Goal: Task Accomplishment & Management: Use online tool/utility

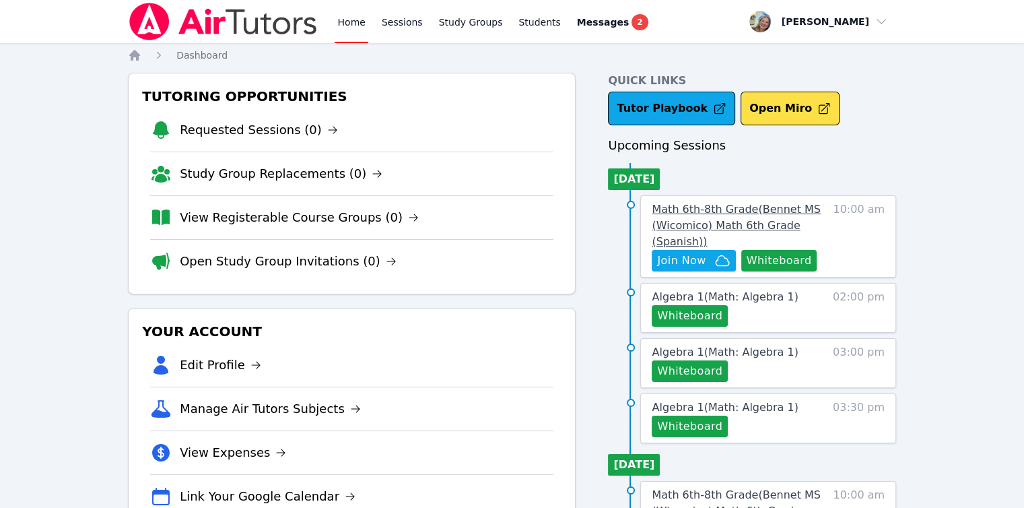
click at [664, 220] on span "Math 6th-8th Grade ( Bennet MS (Wicomico) Math 6th Grade (Spanish) )" at bounding box center [736, 225] width 168 height 45
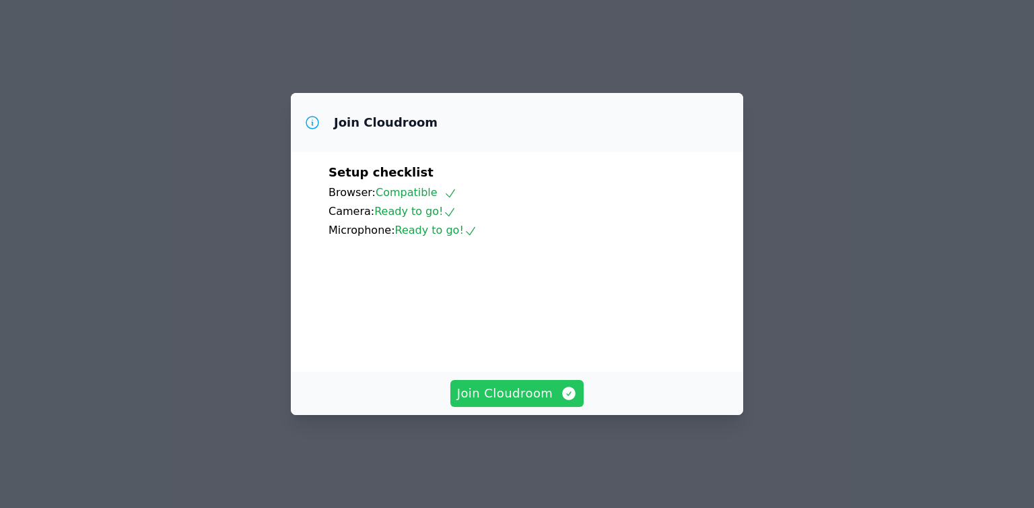
click at [528, 403] on span "Join Cloudroom" at bounding box center [517, 393] width 121 height 19
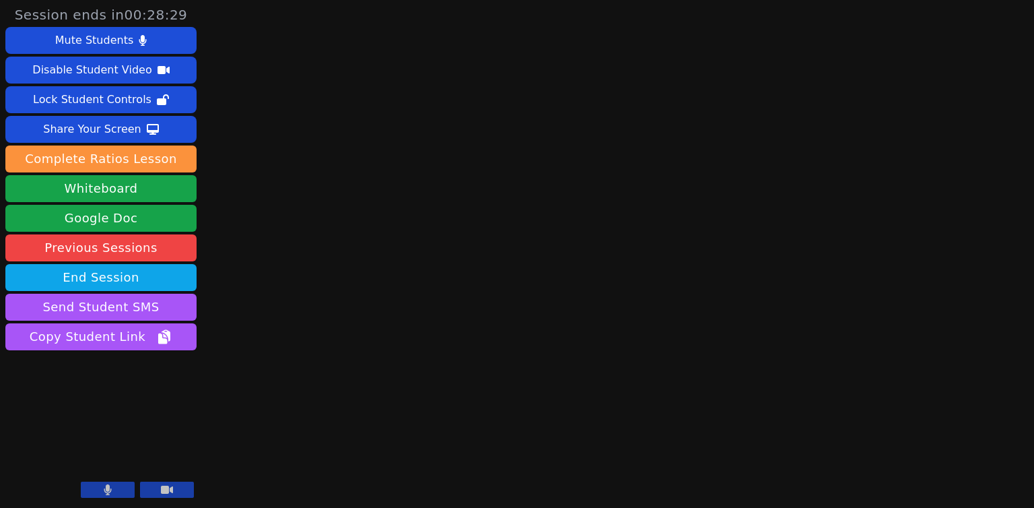
click at [120, 496] on button at bounding box center [108, 489] width 54 height 16
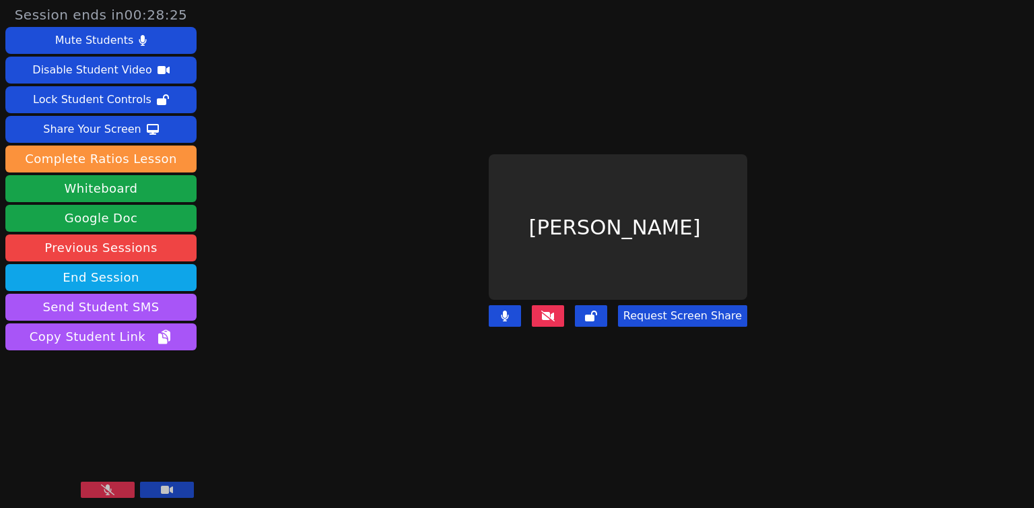
click at [102, 486] on icon at bounding box center [107, 489] width 13 height 11
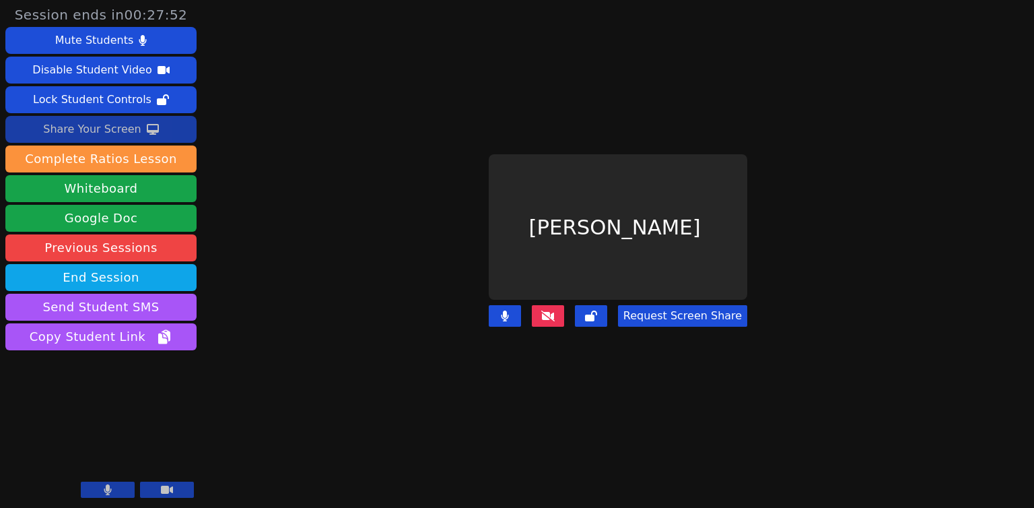
click at [172, 133] on button "Share Your Screen" at bounding box center [100, 129] width 191 height 27
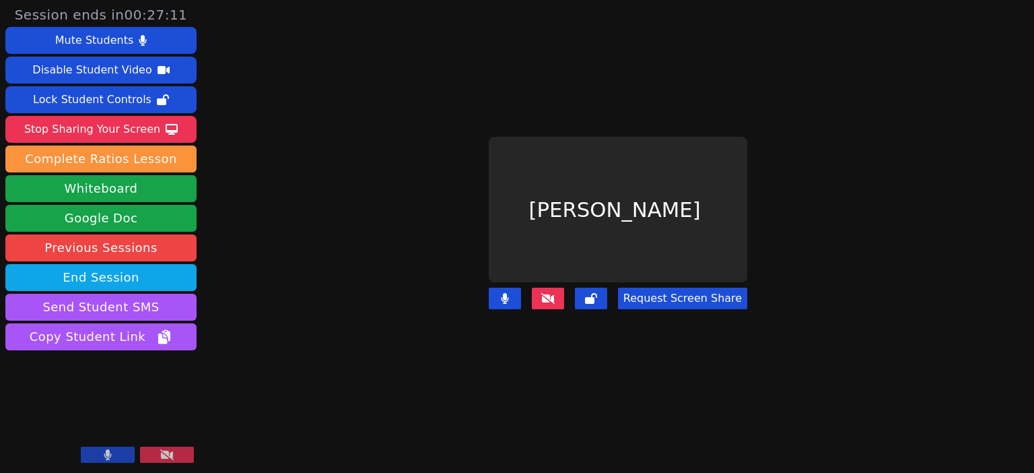
click at [164, 456] on icon at bounding box center [166, 454] width 13 height 11
click at [110, 459] on icon at bounding box center [108, 454] width 8 height 11
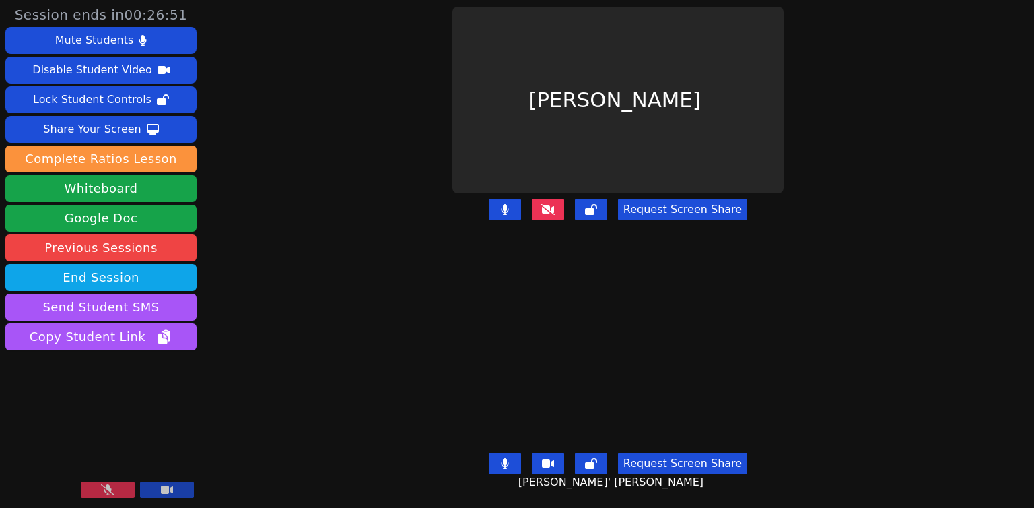
click at [116, 486] on button at bounding box center [108, 489] width 54 height 16
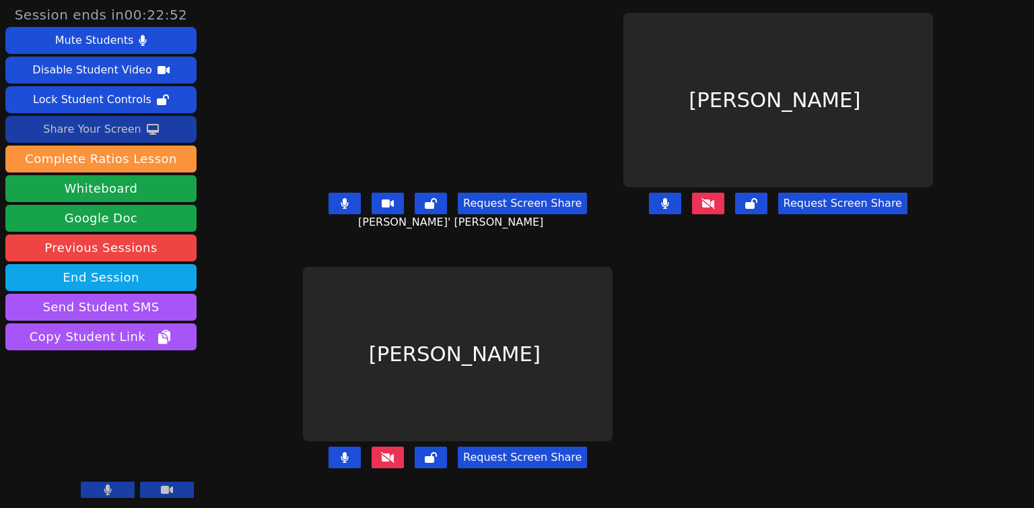
click at [102, 130] on div "Share Your Screen" at bounding box center [92, 130] width 98 height 22
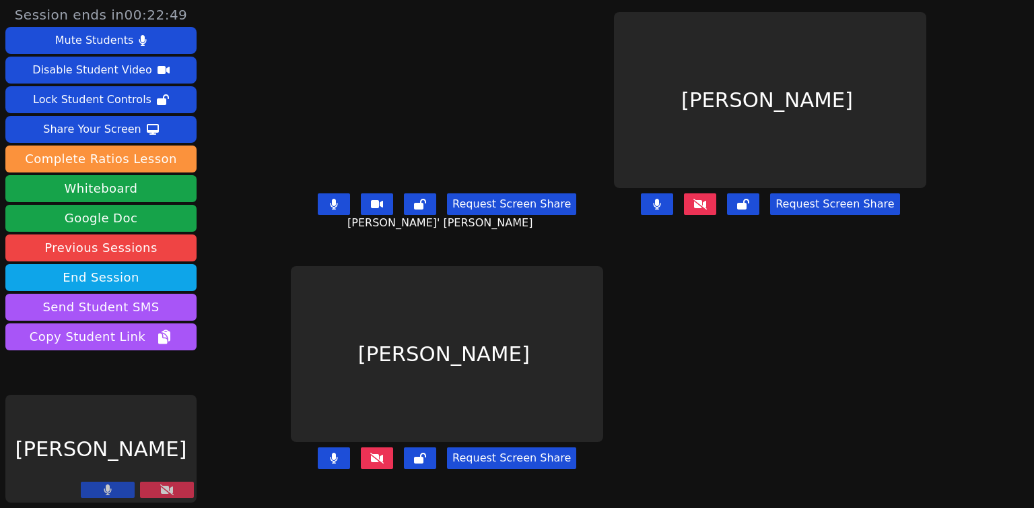
click at [178, 485] on button at bounding box center [167, 489] width 54 height 16
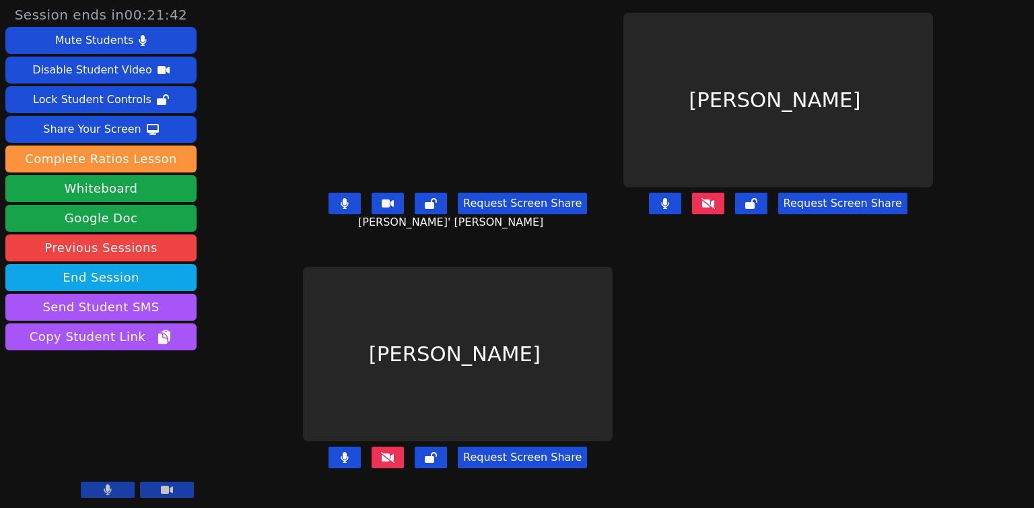
click at [121, 486] on button at bounding box center [108, 489] width 54 height 16
click at [117, 483] on button at bounding box center [108, 489] width 54 height 16
click at [94, 488] on button at bounding box center [108, 489] width 54 height 16
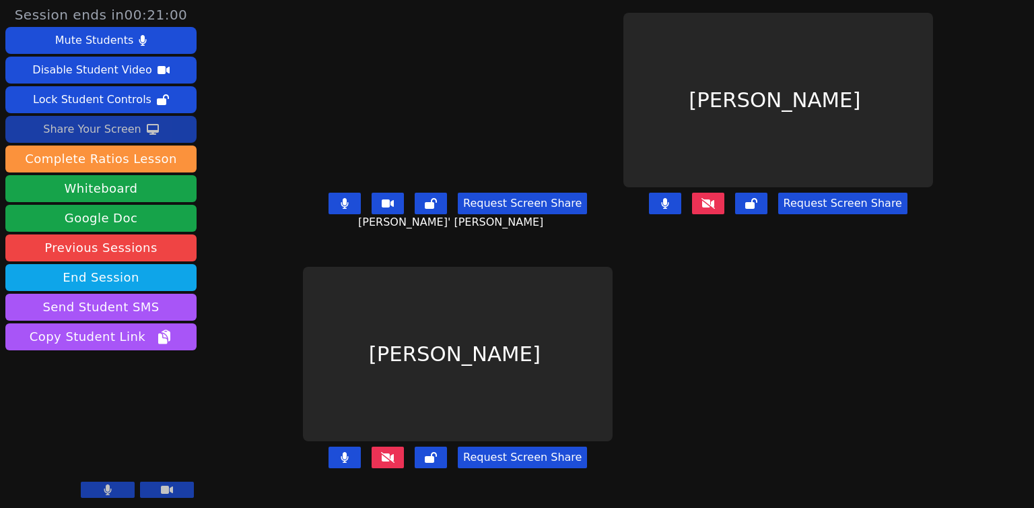
click at [97, 133] on div "Share Your Screen" at bounding box center [92, 130] width 98 height 22
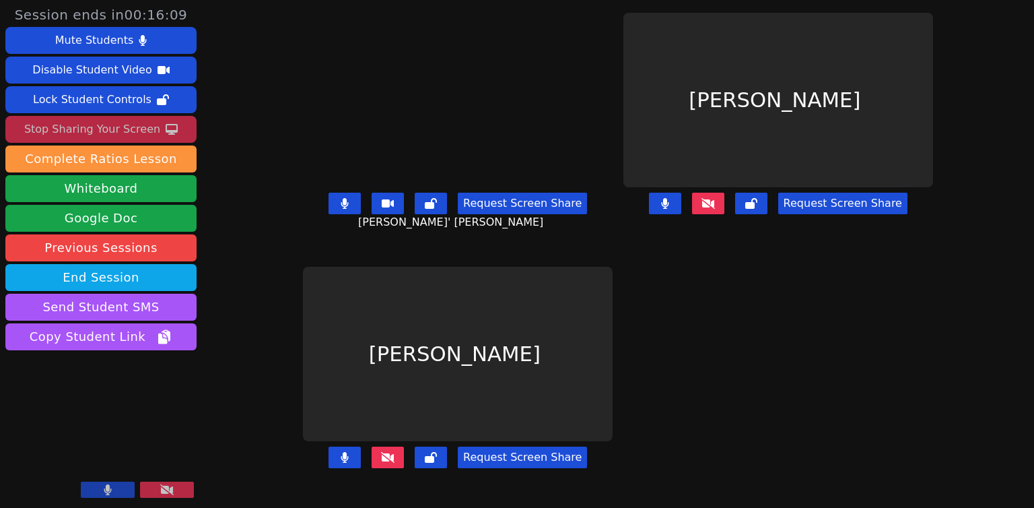
click at [100, 486] on button at bounding box center [108, 489] width 54 height 16
click at [102, 488] on icon at bounding box center [107, 489] width 13 height 11
click at [180, 483] on button at bounding box center [167, 489] width 54 height 16
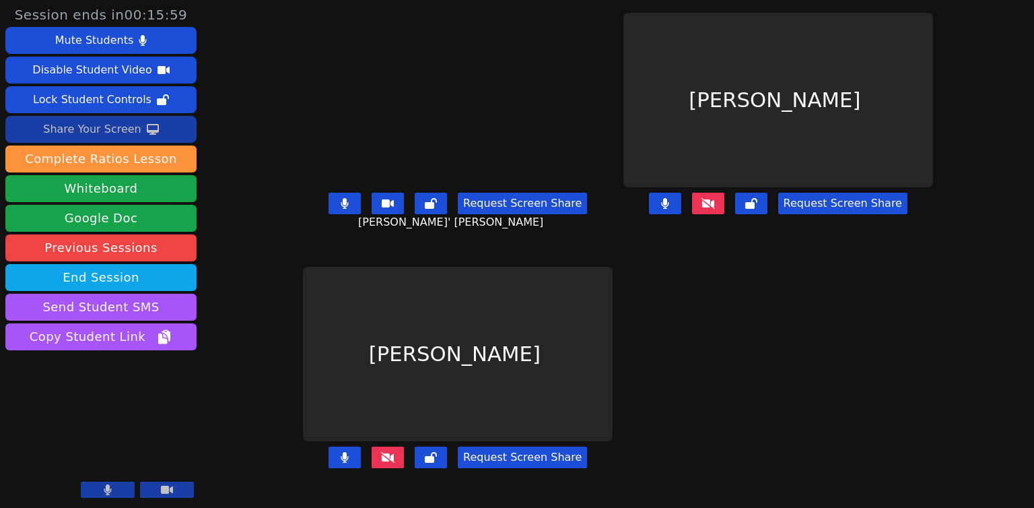
click at [166, 491] on icon at bounding box center [167, 490] width 12 height 8
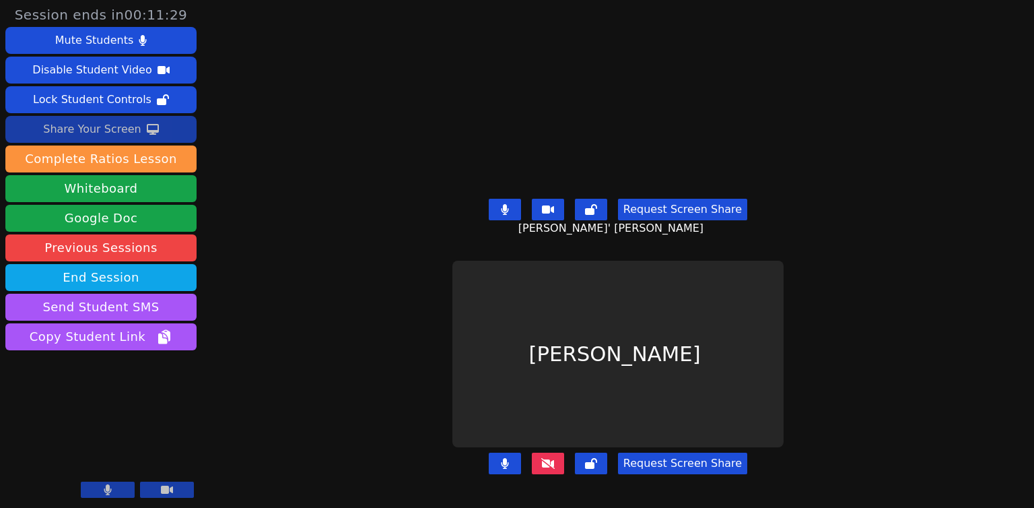
click at [135, 137] on button "Share Your Screen" at bounding box center [100, 129] width 191 height 27
